Goal: Navigation & Orientation: Find specific page/section

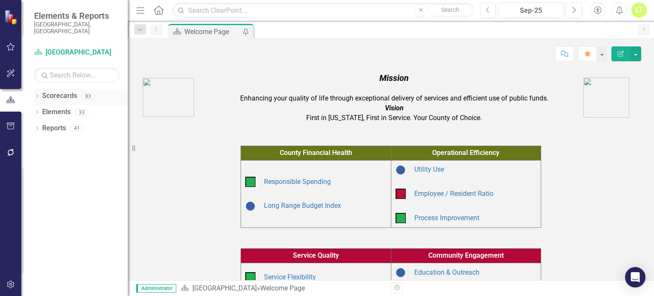
click at [34, 94] on div "Dropdown" at bounding box center [37, 97] width 6 height 7
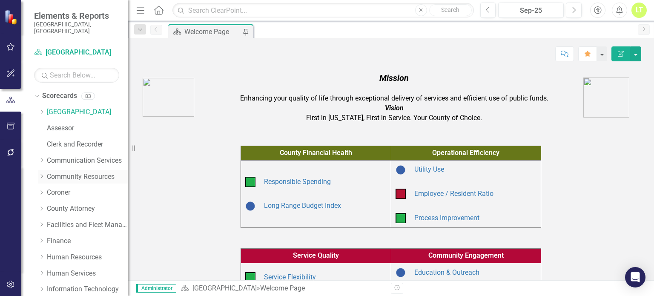
scroll to position [189, 0]
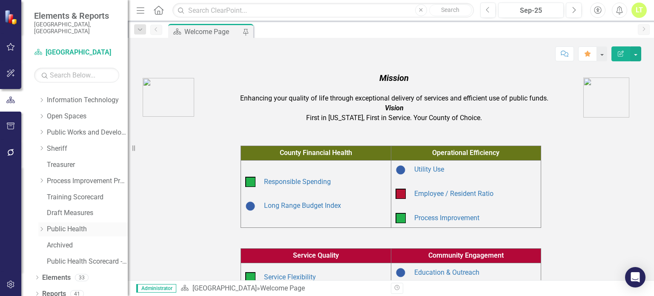
click at [42, 227] on icon "Dropdown" at bounding box center [41, 229] width 6 height 5
click at [84, 257] on link "Health Protection and Response" at bounding box center [91, 262] width 72 height 10
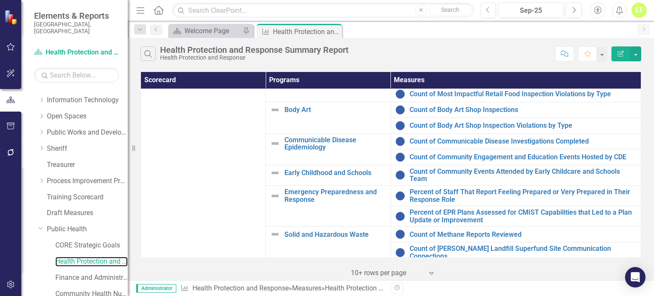
scroll to position [49, 0]
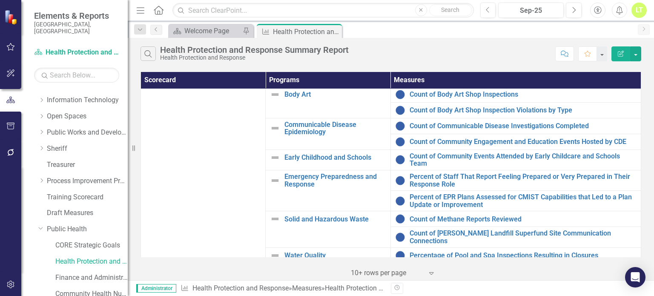
click at [397, 274] on div at bounding box center [387, 274] width 72 height 12
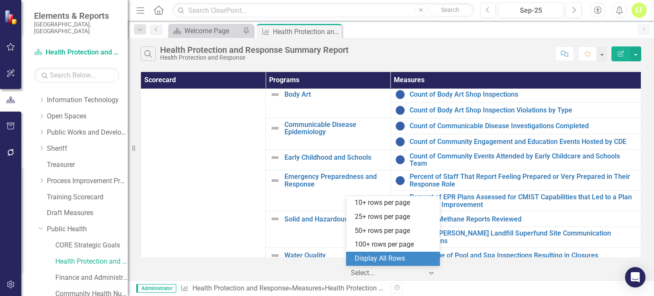
click at [397, 258] on div "Display All Rows" at bounding box center [395, 259] width 80 height 10
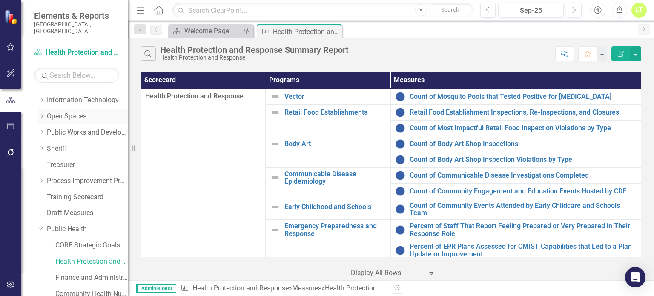
scroll to position [0, 0]
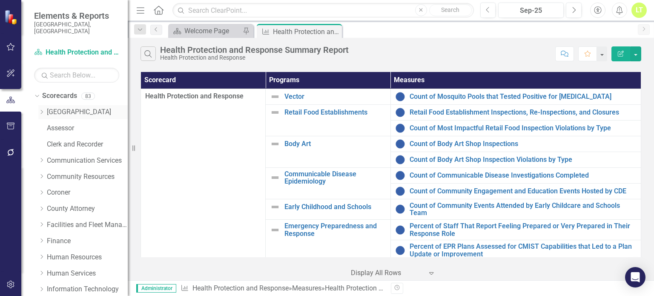
click at [41, 110] on icon at bounding box center [42, 112] width 2 height 4
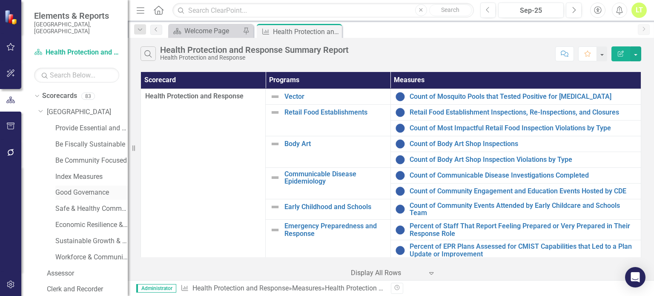
click at [76, 189] on link "Good Governance" at bounding box center [91, 193] width 72 height 10
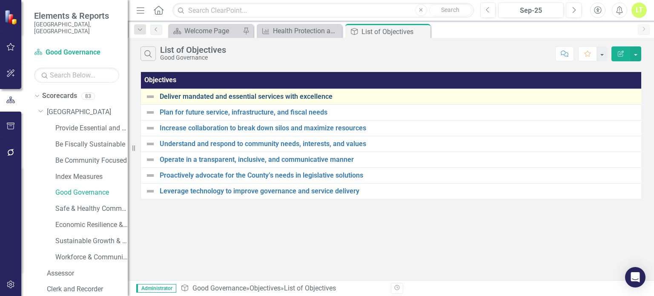
click at [290, 95] on link "Deliver mandated and essential services with excellence" at bounding box center [400, 97] width 480 height 8
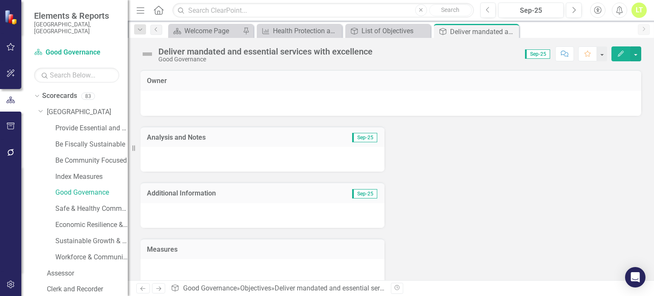
scroll to position [66, 0]
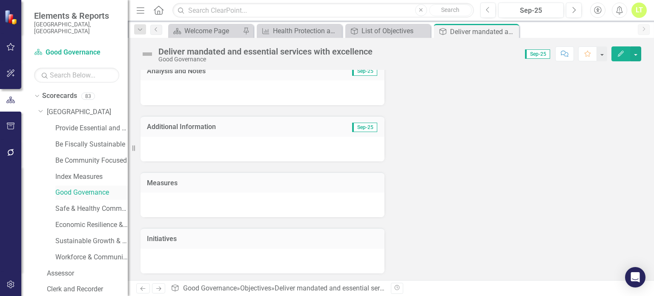
click at [82, 190] on div "Good Governance" at bounding box center [91, 193] width 72 height 14
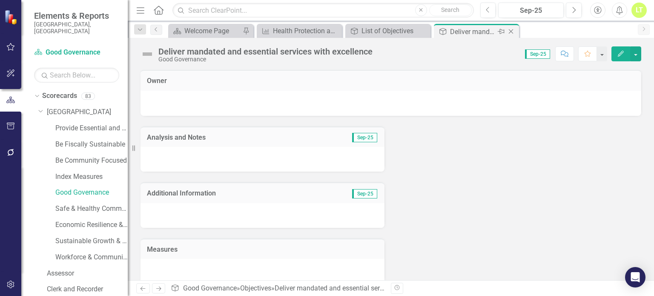
click at [513, 31] on icon "Close" at bounding box center [511, 31] width 9 height 7
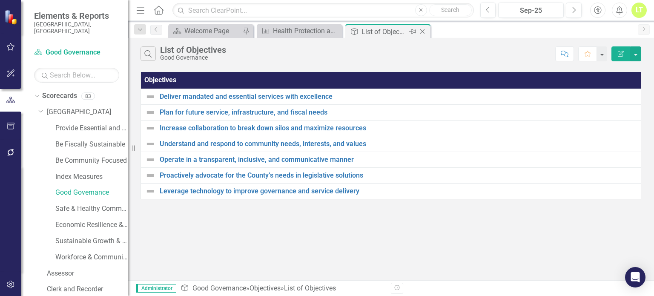
click at [425, 29] on icon "Close" at bounding box center [422, 31] width 9 height 7
